Goal: Task Accomplishment & Management: Complete application form

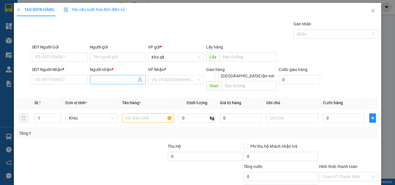
click at [105, 81] on input "Người nhận *" at bounding box center [114, 80] width 43 height 6
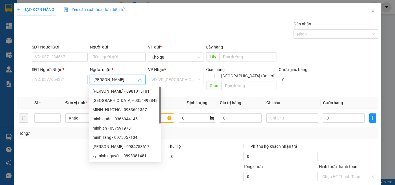
type input "[PERSON_NAME]"
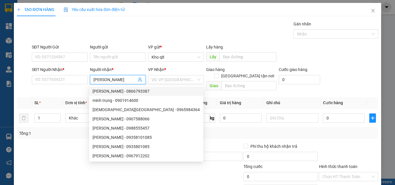
click at [130, 91] on div "[PERSON_NAME] - 0866793387" at bounding box center [146, 91] width 107 height 6
type input "0866793387"
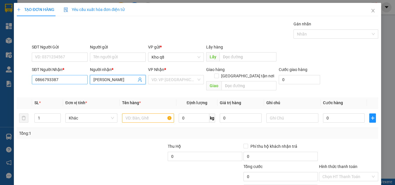
type input "[PERSON_NAME]"
click at [61, 80] on input "0866793387" at bounding box center [60, 79] width 56 height 9
type input "0866793387"
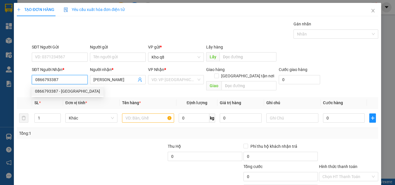
click at [69, 89] on div "0866793387 - [GEOGRAPHIC_DATA]" at bounding box center [67, 91] width 65 height 6
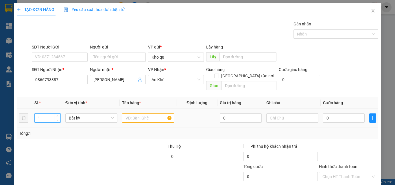
click at [46, 114] on input "1" at bounding box center [48, 118] width 26 height 9
type input "4"
click at [131, 114] on input "text" at bounding box center [148, 118] width 52 height 9
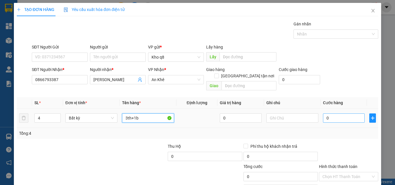
type input "3th+1b"
click at [326, 114] on input "0" at bounding box center [344, 118] width 42 height 9
type input "3"
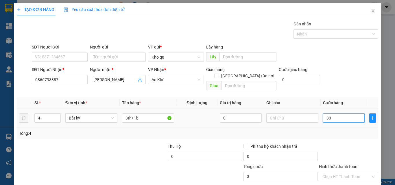
type input "300"
type input "300.000"
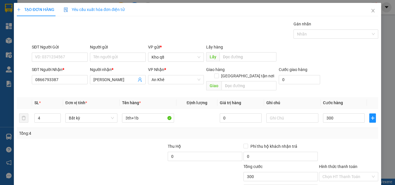
type input "300.000"
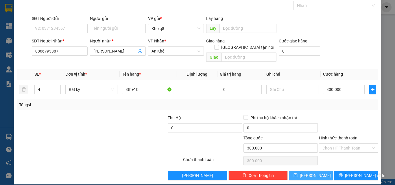
click at [307, 171] on button "[PERSON_NAME]" at bounding box center [311, 175] width 44 height 9
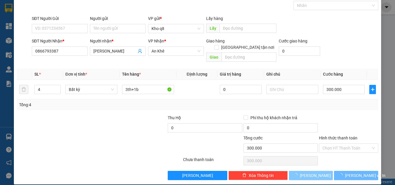
type input "1"
type input "0"
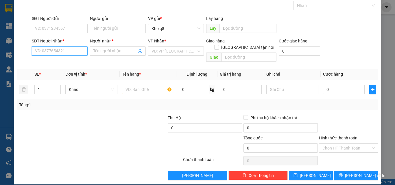
click at [51, 53] on input "SĐT Người Nhận *" at bounding box center [60, 51] width 56 height 9
type input "0983730247"
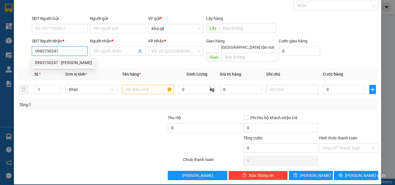
click at [44, 61] on div "0983730247 - [PERSON_NAME]" at bounding box center [63, 63] width 57 height 6
type input "[PERSON_NAME]"
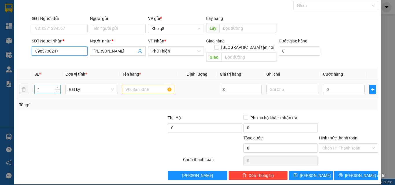
type input "0983730247"
click at [44, 85] on input "1" at bounding box center [48, 89] width 26 height 9
type input "3"
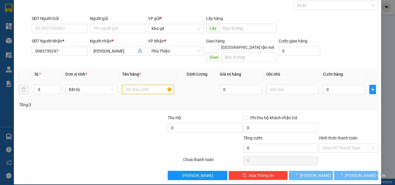
click at [129, 85] on input "text" at bounding box center [148, 89] width 52 height 9
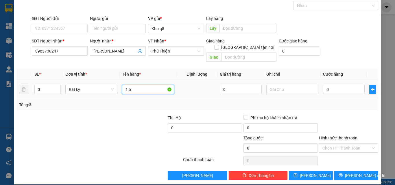
paste input "ó"
type input "1 bó 6m+2b"
click at [331, 85] on input "0" at bounding box center [344, 89] width 42 height 9
type input "6"
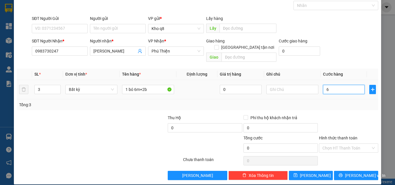
type input "6"
type input "60"
type input "600"
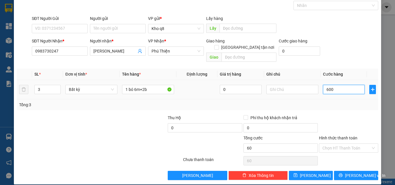
type input "600"
type input "600.000"
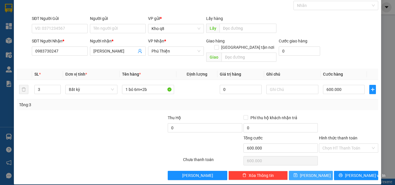
click at [297, 174] on icon "save" at bounding box center [296, 176] width 4 height 4
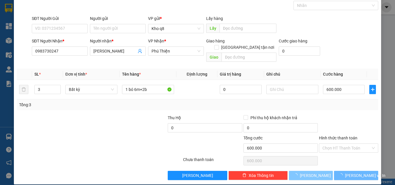
type input "1"
type input "0"
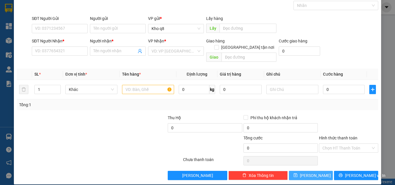
scroll to position [0, 0]
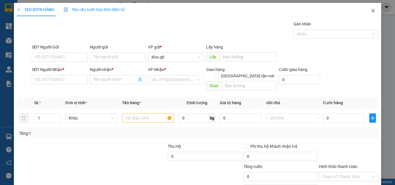
click at [372, 10] on icon "close" at bounding box center [373, 10] width 3 height 3
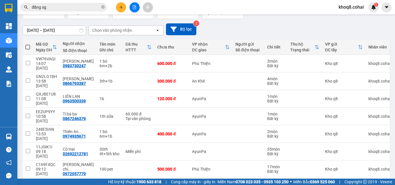
scroll to position [61, 0]
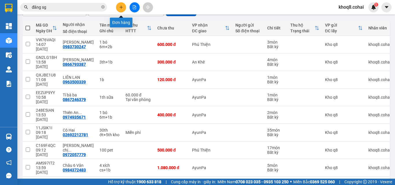
click at [121, 8] on icon "plus" at bounding box center [121, 7] width 4 height 4
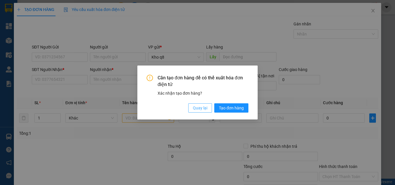
click at [200, 108] on span "Quay lại" at bounding box center [200, 108] width 14 height 6
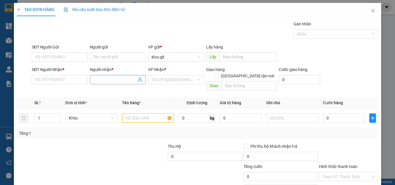
click at [120, 81] on input "Người nhận *" at bounding box center [114, 80] width 43 height 6
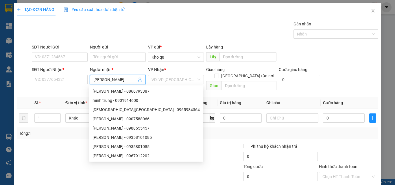
type input "[PERSON_NAME]"
click at [117, 91] on div "[PERSON_NAME] - 0866793387" at bounding box center [146, 91] width 107 height 6
type input "0866793387"
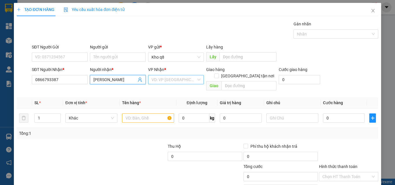
type input "[PERSON_NAME]"
click at [169, 80] on input "search" at bounding box center [174, 79] width 45 height 9
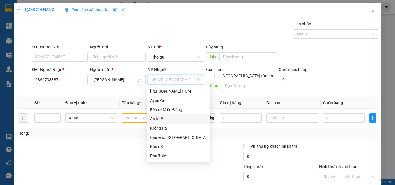
click at [159, 119] on div "An Khê" at bounding box center [178, 119] width 57 height 6
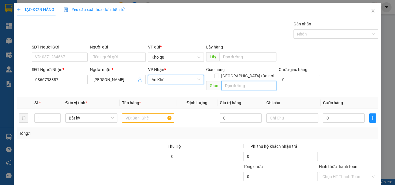
click at [240, 81] on input "text" at bounding box center [249, 85] width 55 height 9
type input "Iapa"
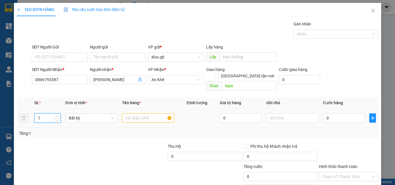
click at [47, 114] on input "1" at bounding box center [48, 118] width 26 height 9
type input "3"
click at [140, 114] on input "text" at bounding box center [148, 118] width 52 height 9
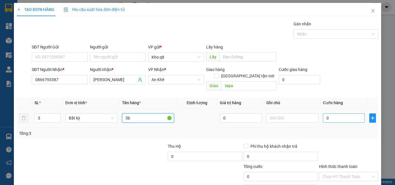
type input "3b"
click at [328, 114] on input "0" at bounding box center [344, 118] width 42 height 9
type input "7"
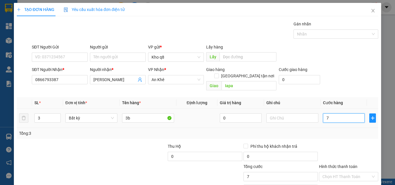
type input "70"
type input "70.000"
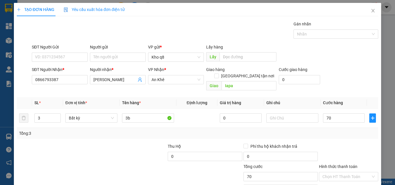
type input "70.000"
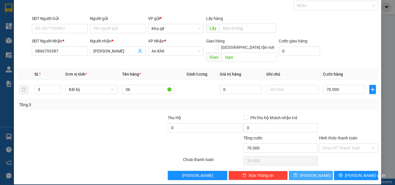
click at [300, 171] on button "[PERSON_NAME]" at bounding box center [311, 175] width 44 height 9
type input "1"
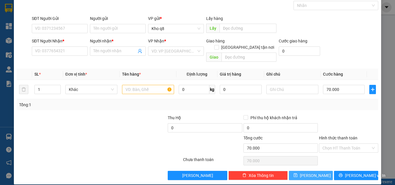
type input "0"
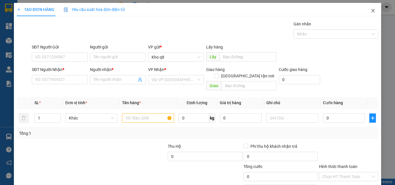
click at [371, 11] on icon "close" at bounding box center [373, 10] width 5 height 5
